Goal: Task Accomplishment & Management: Use online tool/utility

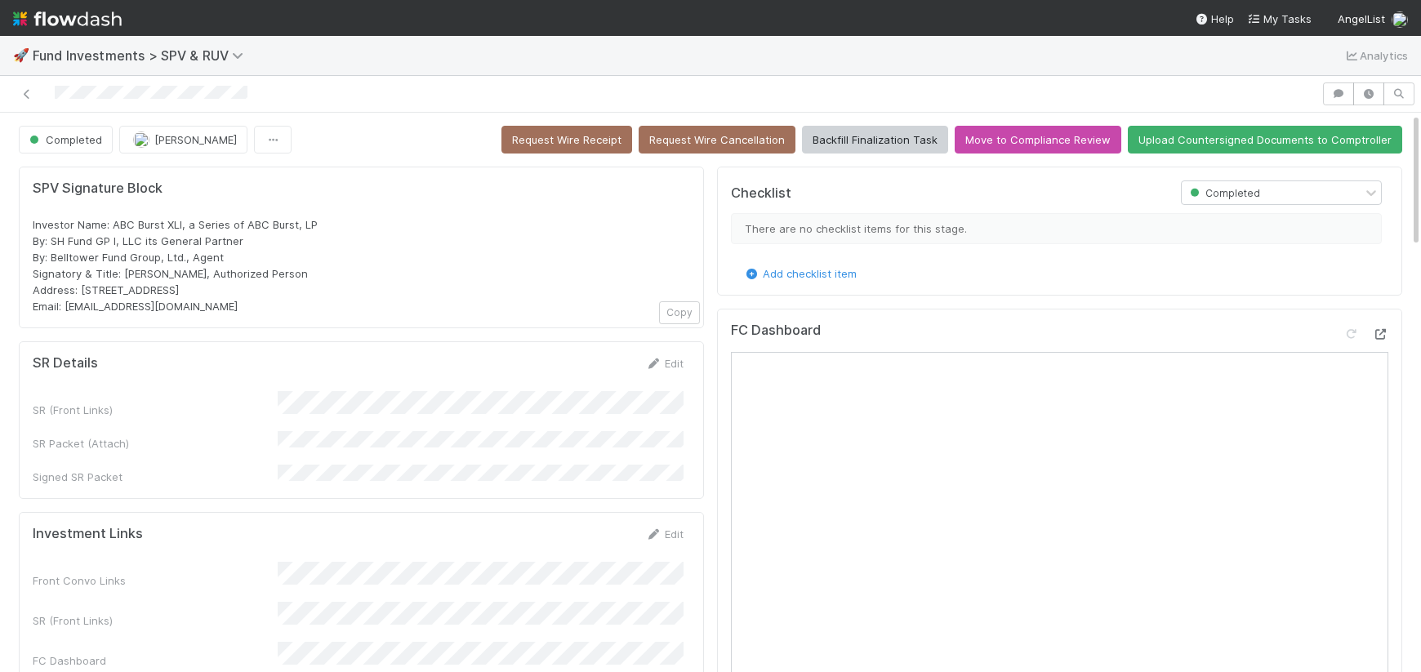
click at [1384, 335] on icon at bounding box center [1380, 334] width 16 height 11
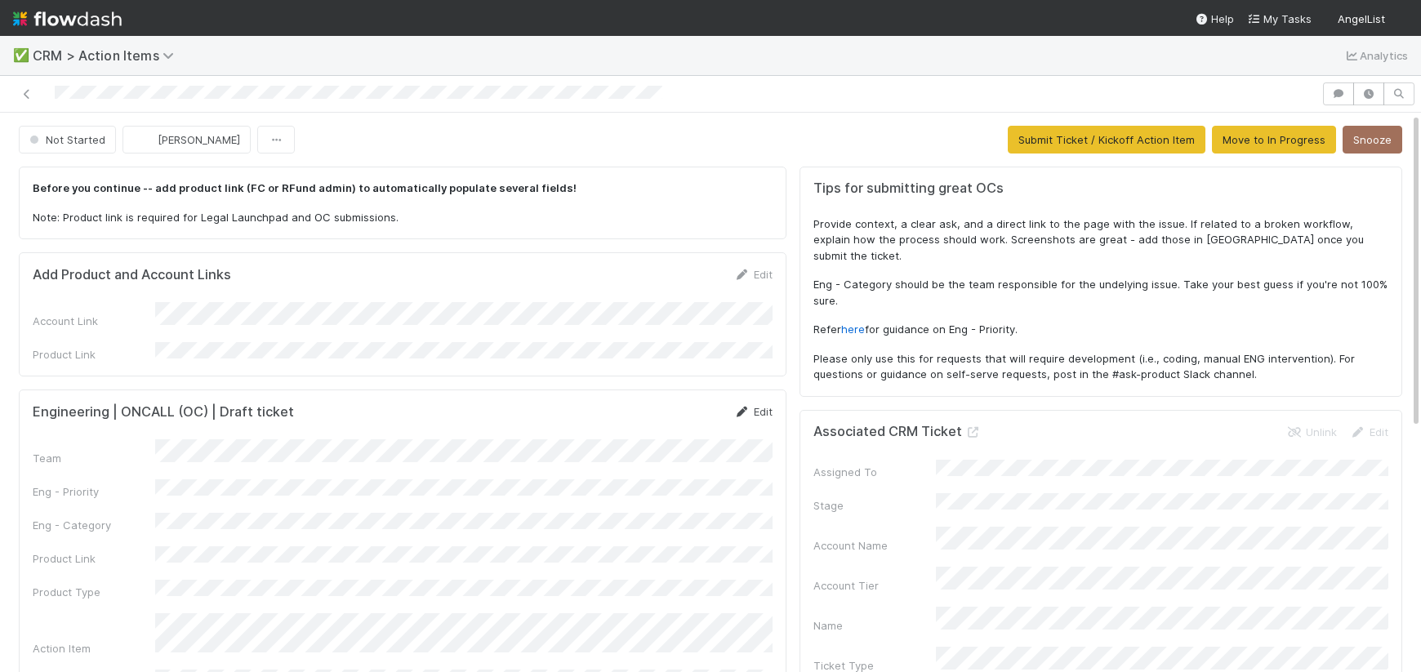
click at [765, 408] on link "Edit" at bounding box center [753, 411] width 38 height 13
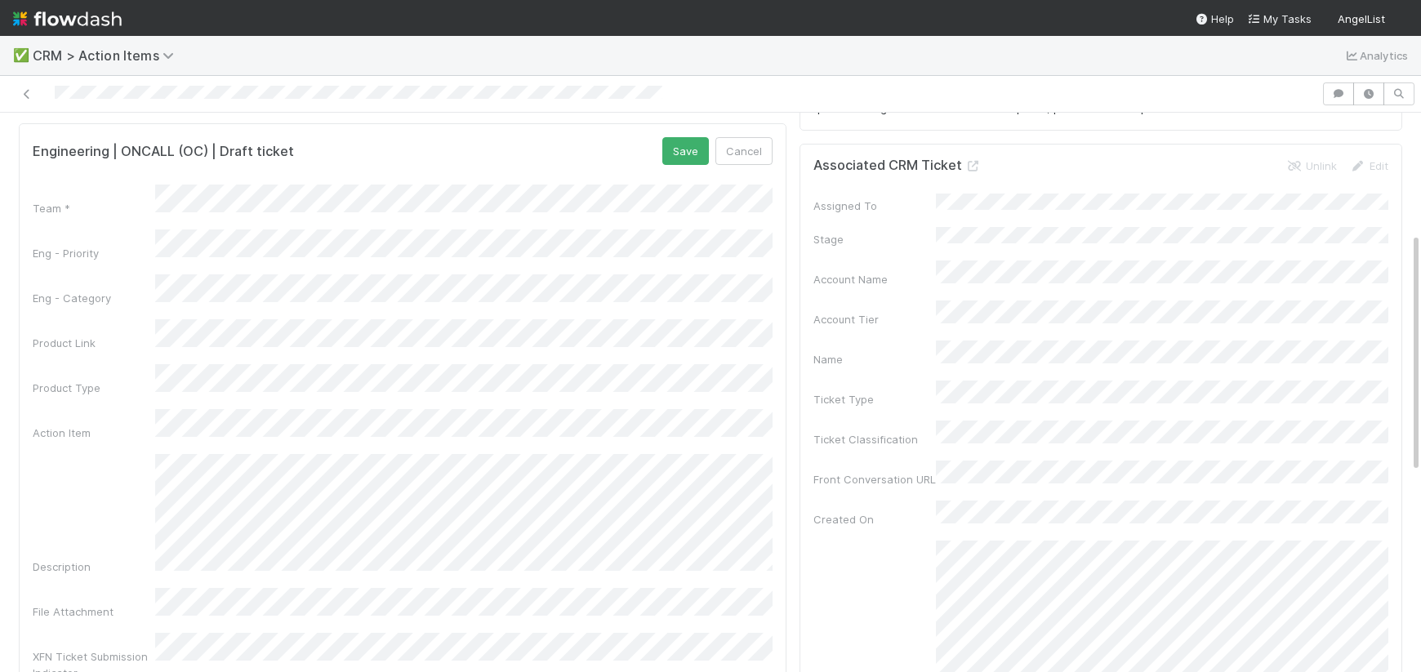
scroll to position [314, 0]
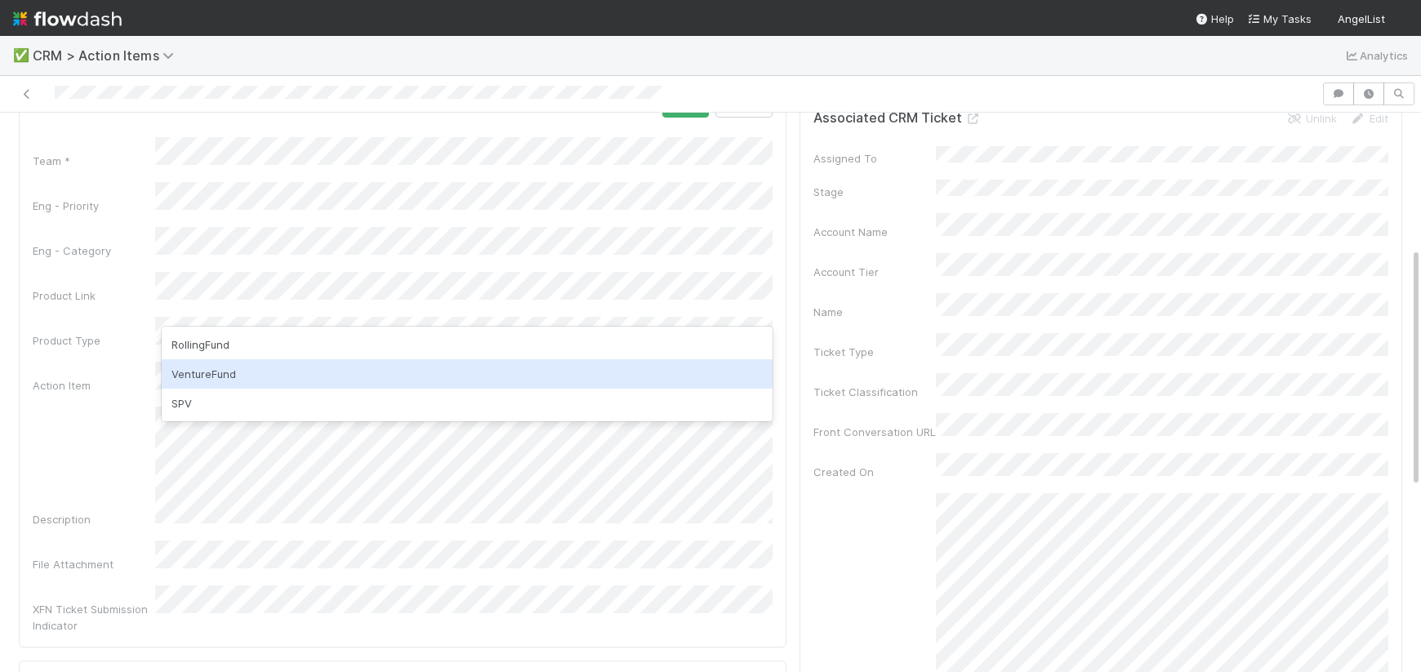
click at [241, 370] on div "VentureFund" at bounding box center [467, 373] width 611 height 29
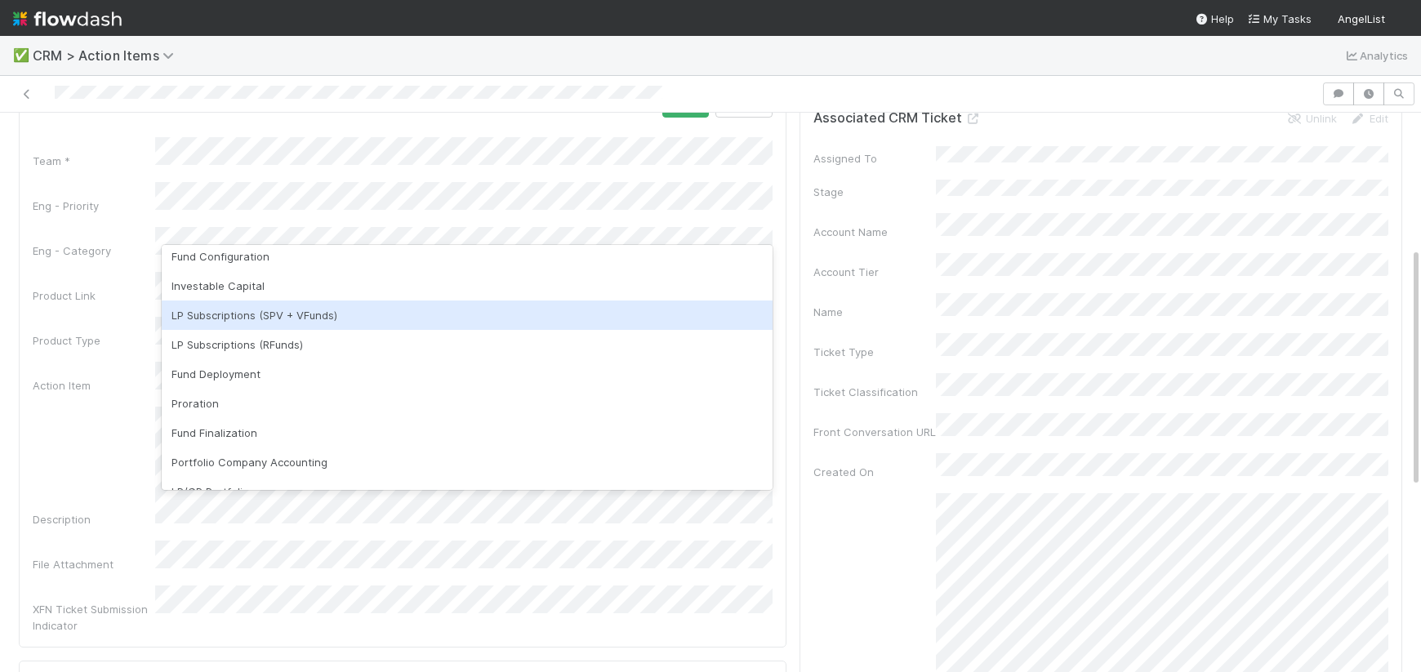
scroll to position [174, 0]
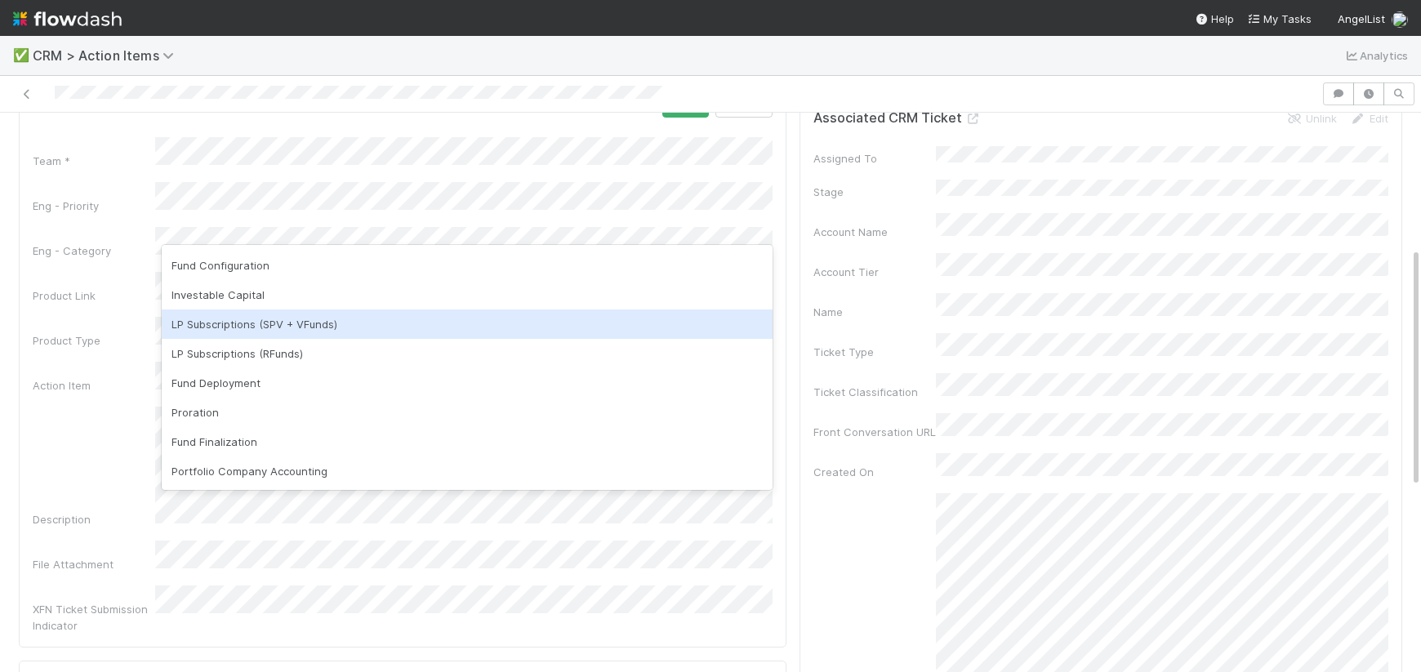
click at [237, 328] on div "LP Subscriptions (SPV + VFunds)" at bounding box center [467, 324] width 611 height 29
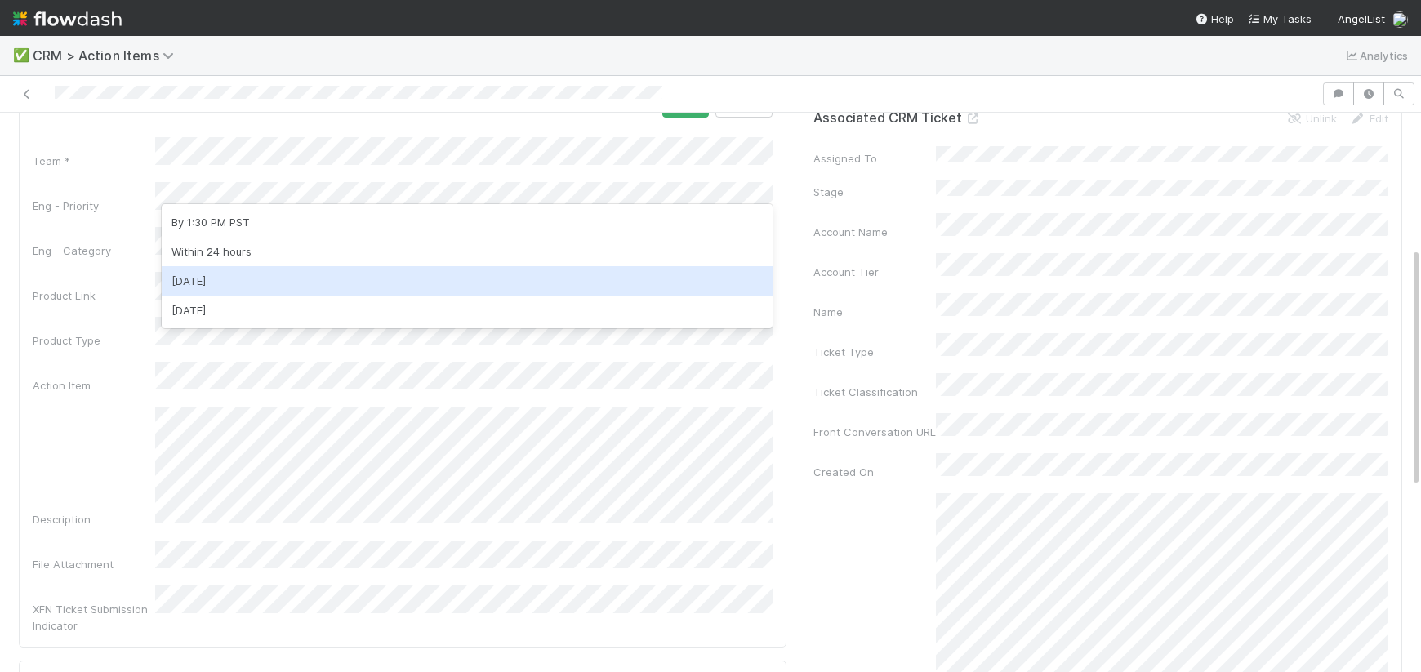
click at [219, 287] on div "Within 3 days" at bounding box center [467, 280] width 611 height 29
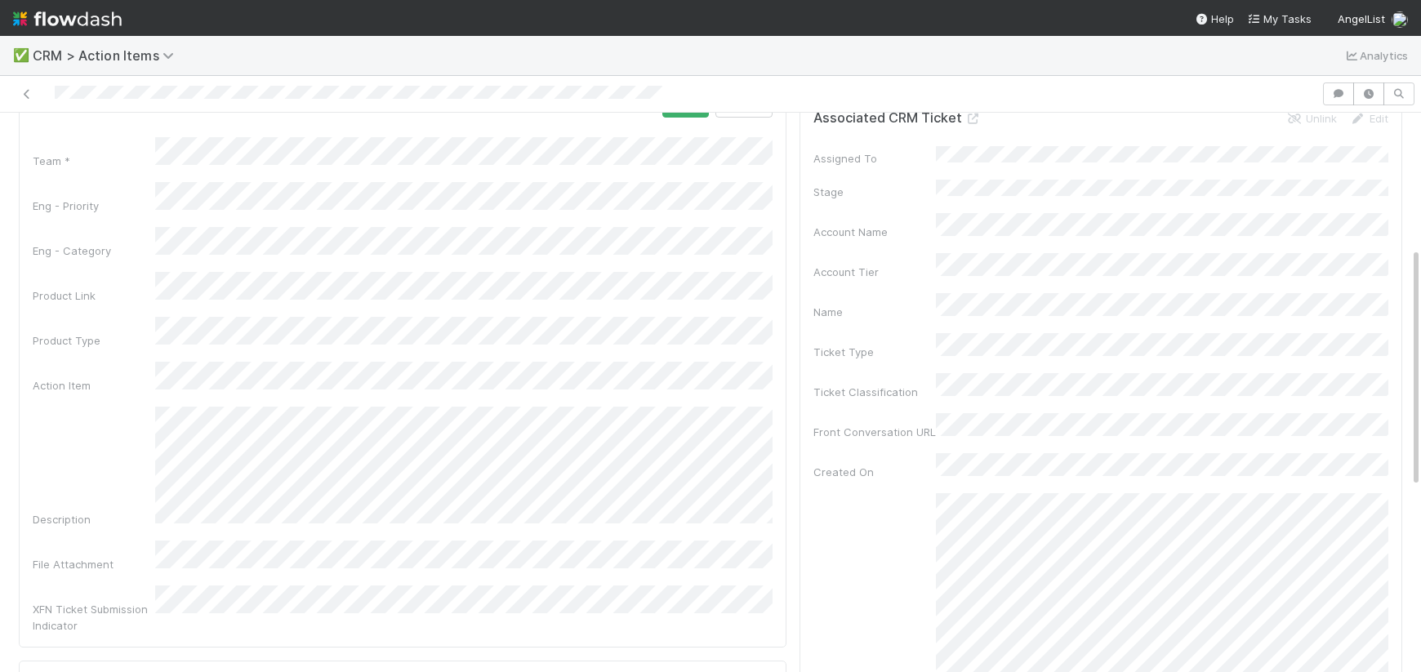
click at [114, 451] on div "Description" at bounding box center [403, 467] width 740 height 121
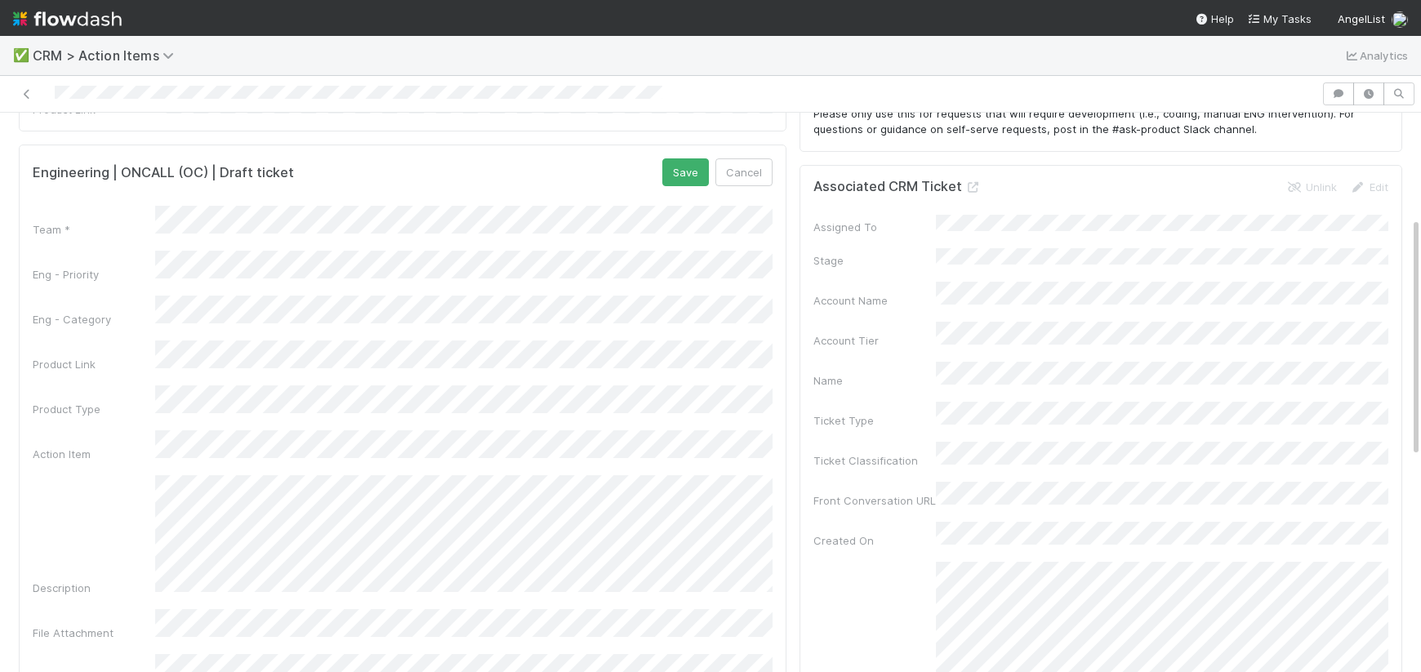
scroll to position [244, 0]
click at [792, 417] on div "Before you continue -- add product link (FC or RFund admin) to automatically po…" at bounding box center [402, 475] width 781 height 1118
click at [671, 169] on button "Save" at bounding box center [686, 173] width 47 height 28
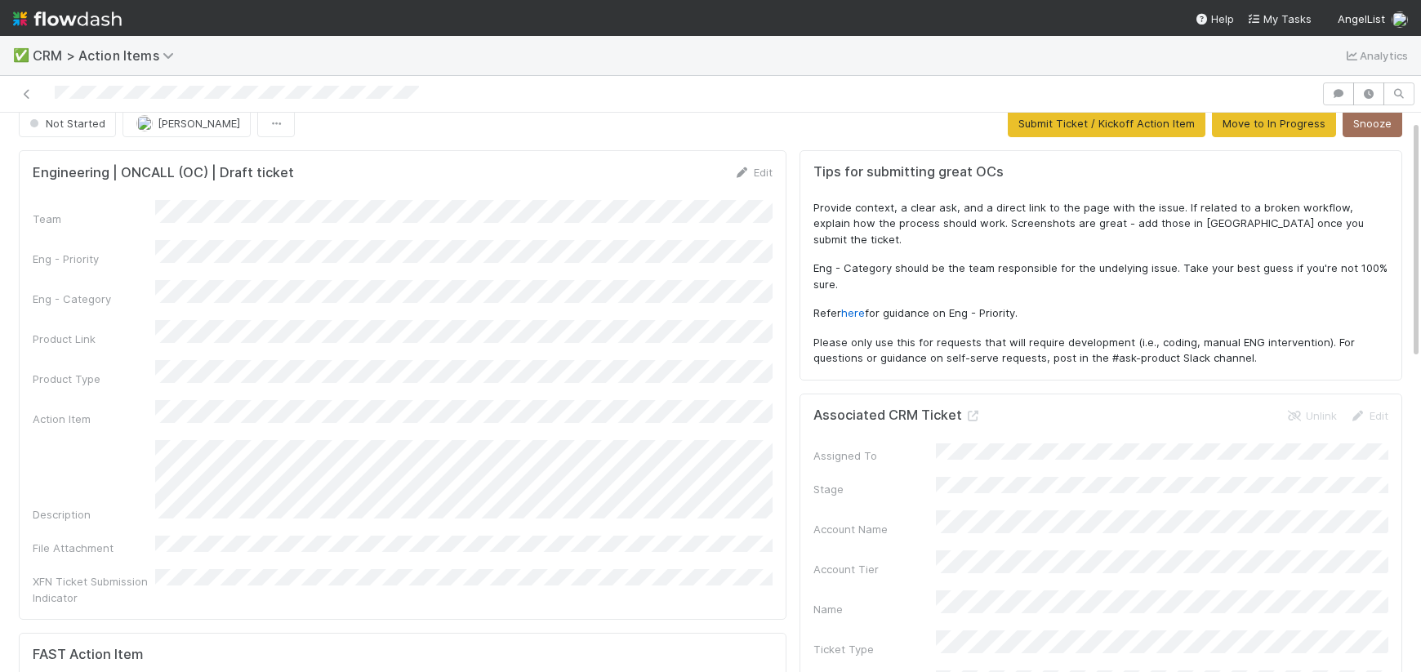
scroll to position [0, 0]
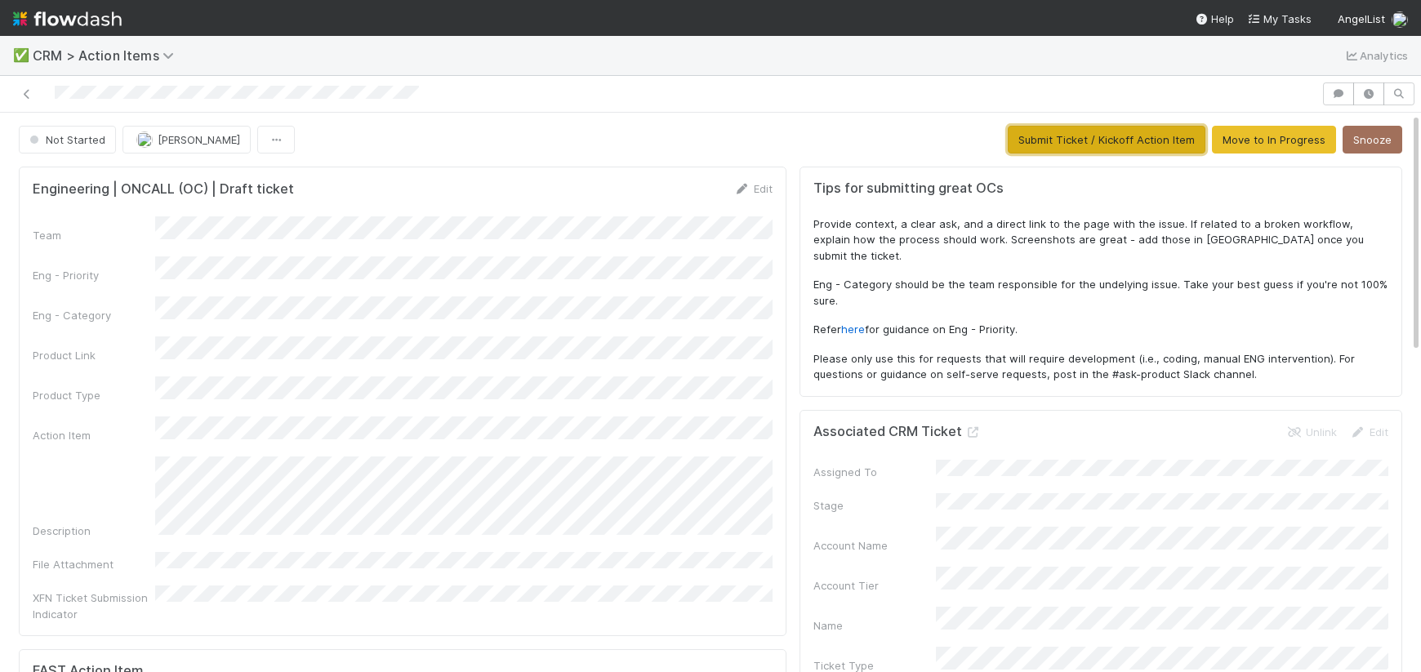
click at [1070, 146] on button "Submit Ticket / Kickoff Action Item" at bounding box center [1107, 140] width 198 height 28
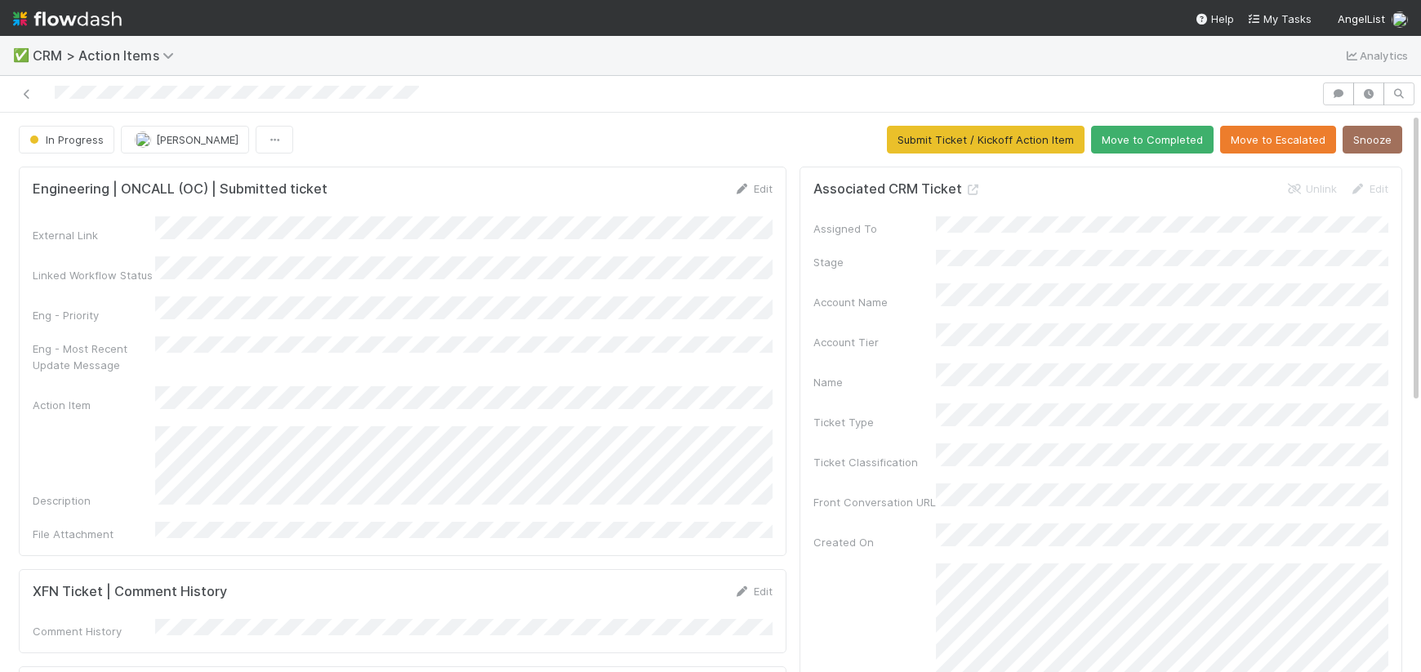
click at [680, 146] on div "In Progress Jeremy Navarro Submit Ticket / Kickoff Action Item Move to Complete…" at bounding box center [711, 140] width 1384 height 28
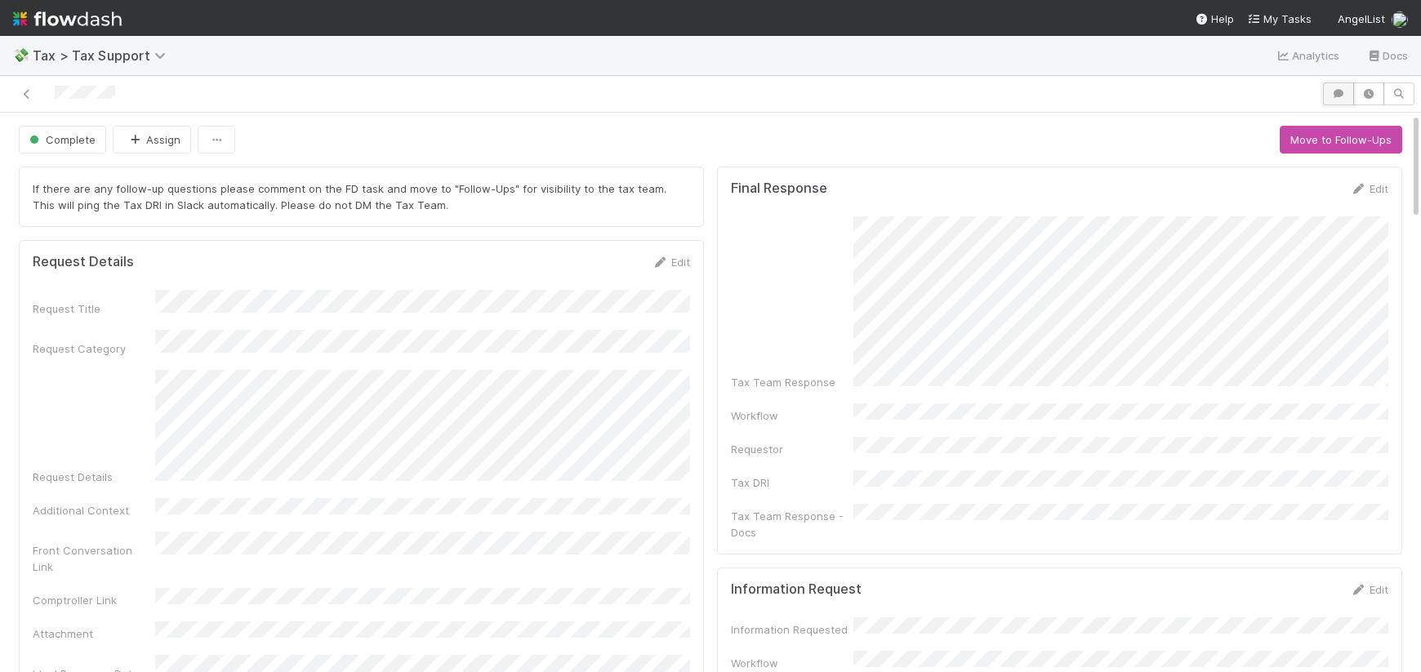
click at [1341, 99] on button "button" at bounding box center [1338, 94] width 31 height 23
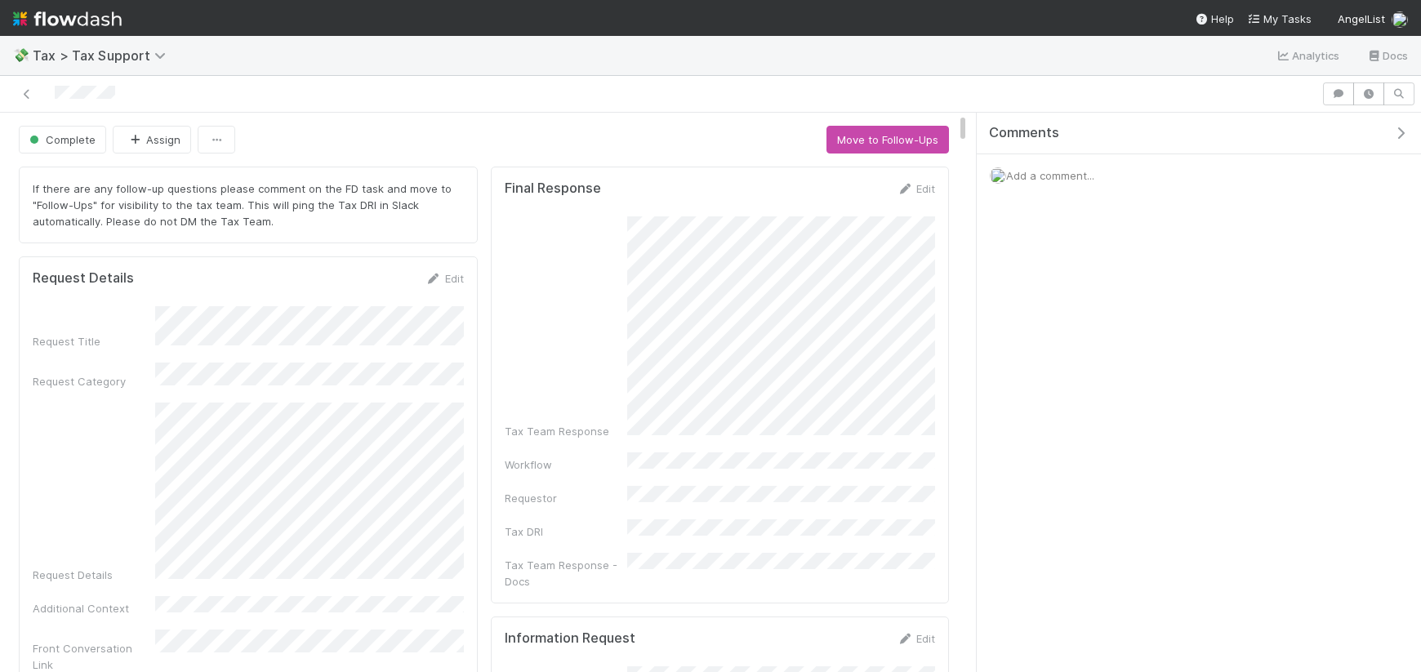
click at [1059, 174] on span "Add a comment..." at bounding box center [1050, 175] width 88 height 13
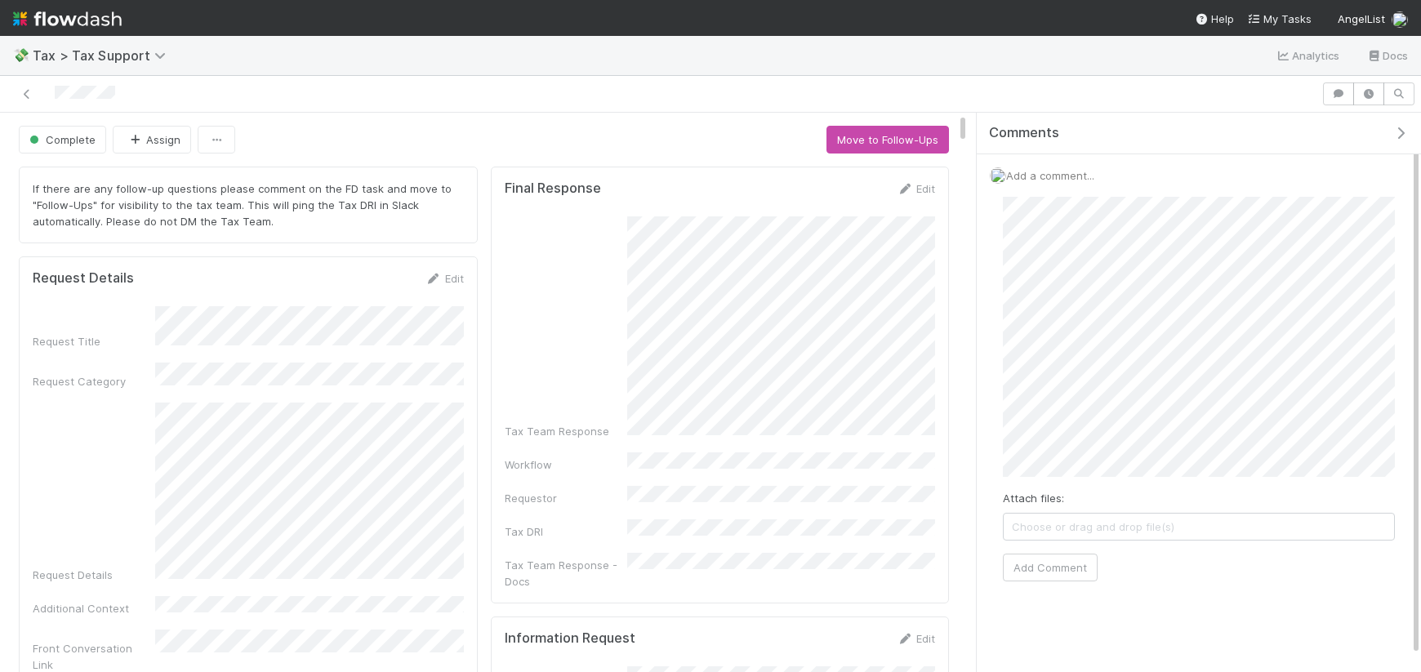
click at [999, 307] on div "Attach files: Choose or drag and drop file(s) Add Comment" at bounding box center [1199, 389] width 418 height 411
click at [1215, 549] on div "Attach files: Choose or drag and drop file(s) Add Comment" at bounding box center [1199, 389] width 392 height 385
click at [1209, 530] on span "Choose or drag and drop file(s)" at bounding box center [1199, 527] width 390 height 26
click at [1059, 564] on button "Add Comment" at bounding box center [1050, 568] width 95 height 28
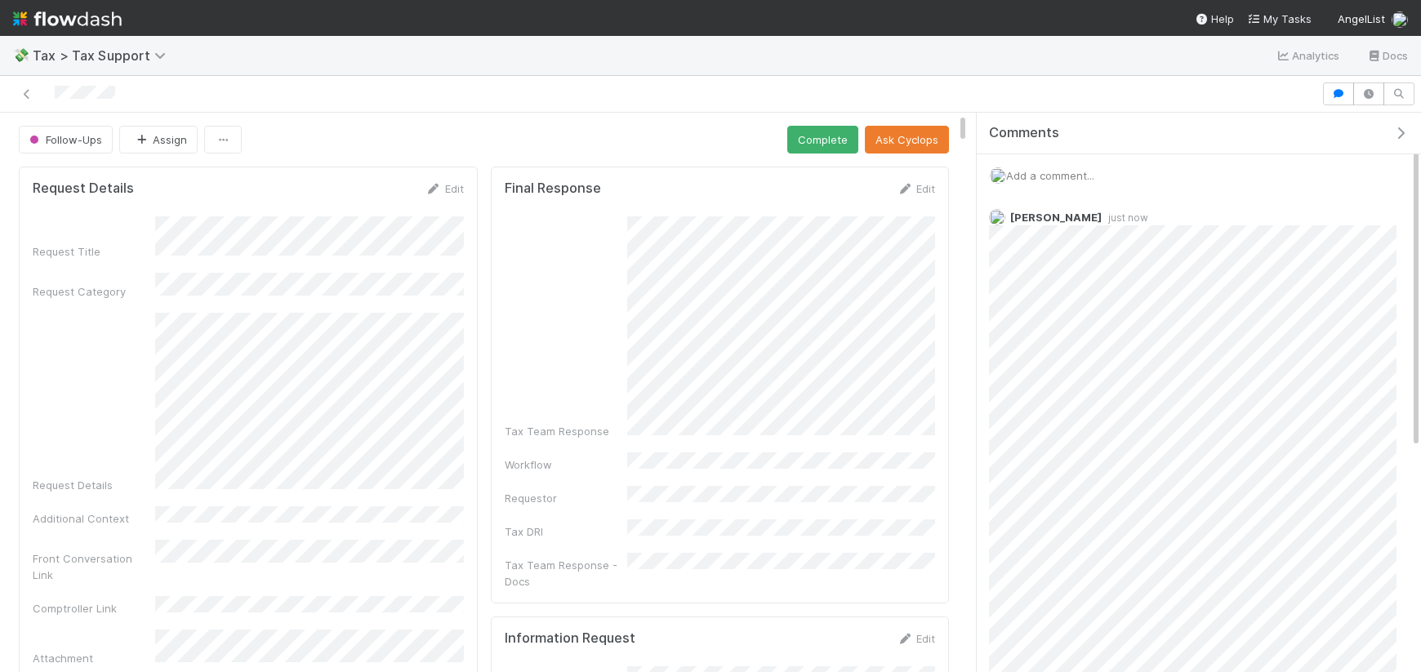
click at [1394, 130] on icon "button" at bounding box center [1401, 133] width 16 height 13
